Goal: Transaction & Acquisition: Purchase product/service

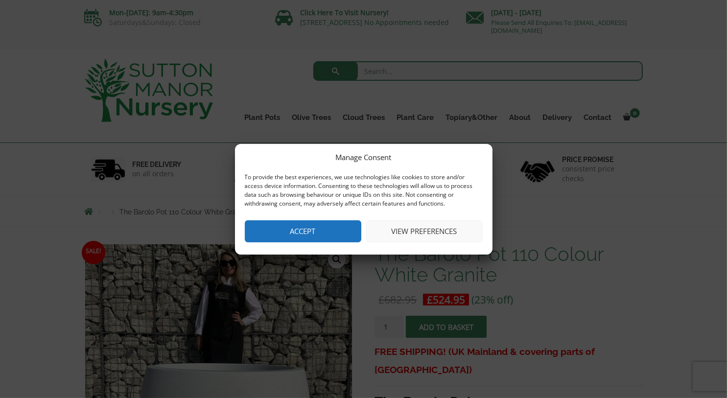
click at [307, 227] on button "Accept" at bounding box center [303, 231] width 117 height 22
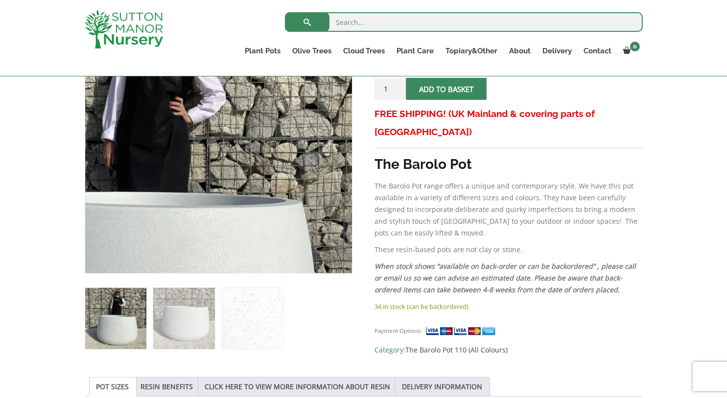
scroll to position [220, 0]
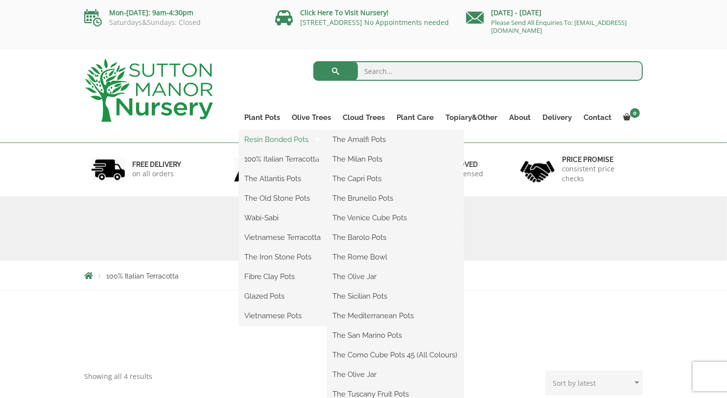
click at [265, 137] on link "Resin Bonded Pots" at bounding box center [283, 139] width 88 height 15
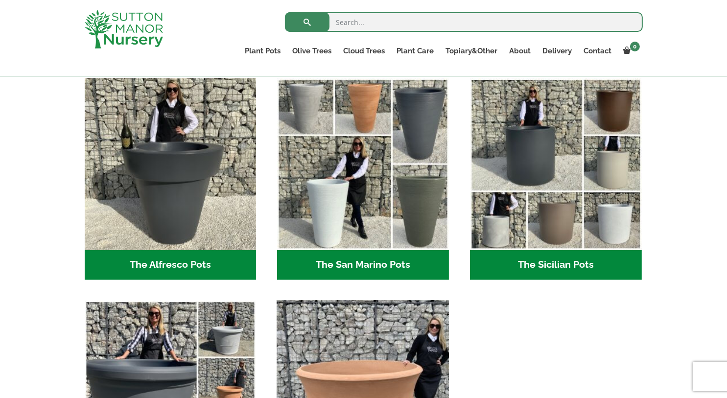
scroll to position [1146, 0]
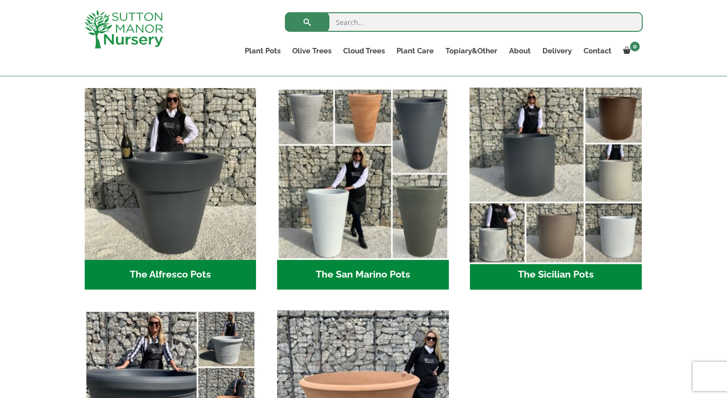
click at [520, 181] on img "Visit product category The Sicilian Pots" at bounding box center [556, 174] width 180 height 180
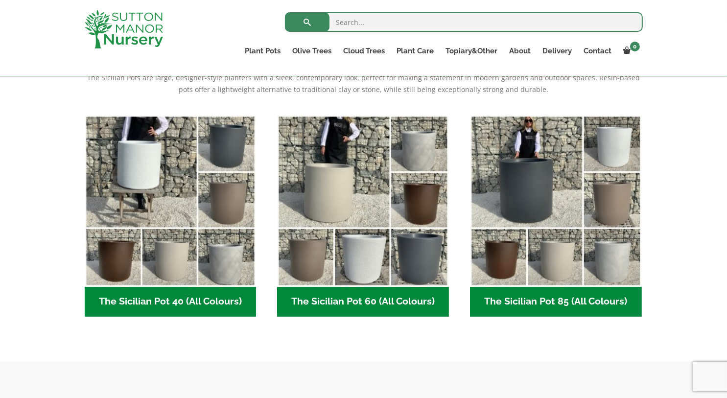
scroll to position [218, 0]
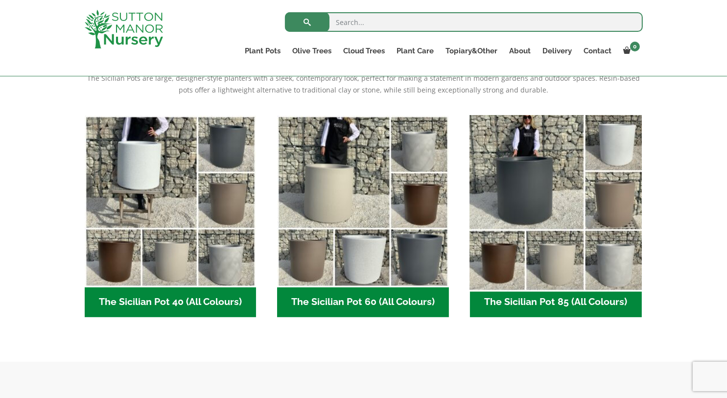
click at [532, 160] on img "Visit product category The Sicilian Pot 85 (All Colours)" at bounding box center [556, 201] width 180 height 180
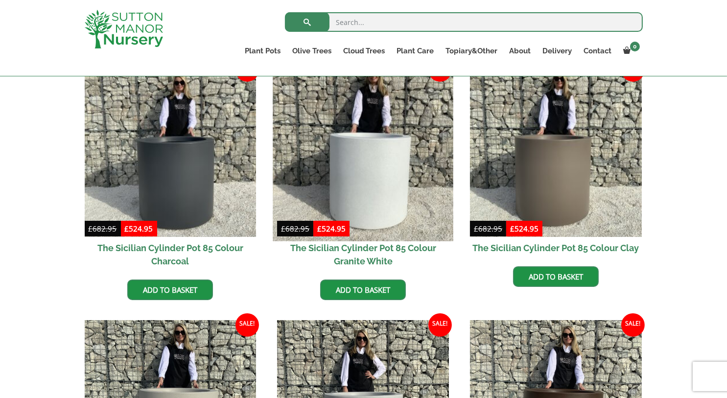
scroll to position [201, 0]
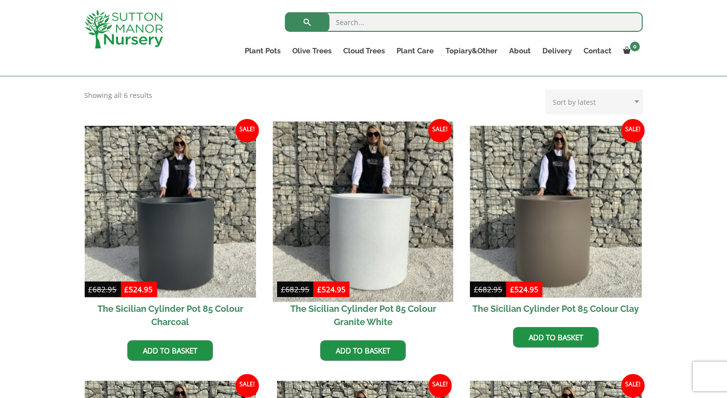
click at [386, 202] on img at bounding box center [363, 211] width 180 height 180
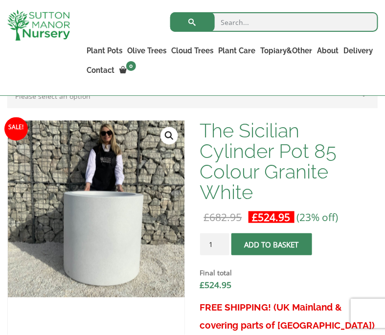
scroll to position [326, 0]
